Goal: Information Seeking & Learning: Learn about a topic

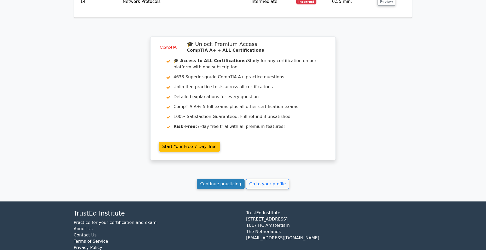
click at [233, 179] on link "Continue practicing" at bounding box center [221, 184] width 48 height 10
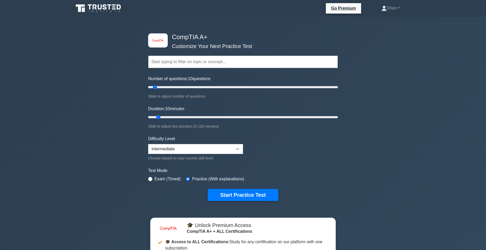
click at [105, 7] on icon at bounding box center [105, 6] width 4 height 5
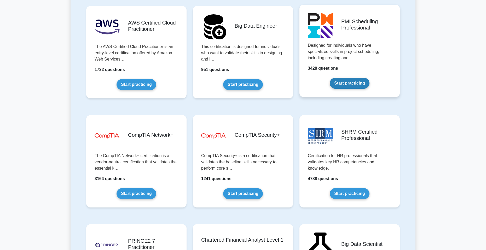
scroll to position [862, 0]
